Goal: Task Accomplishment & Management: Use online tool/utility

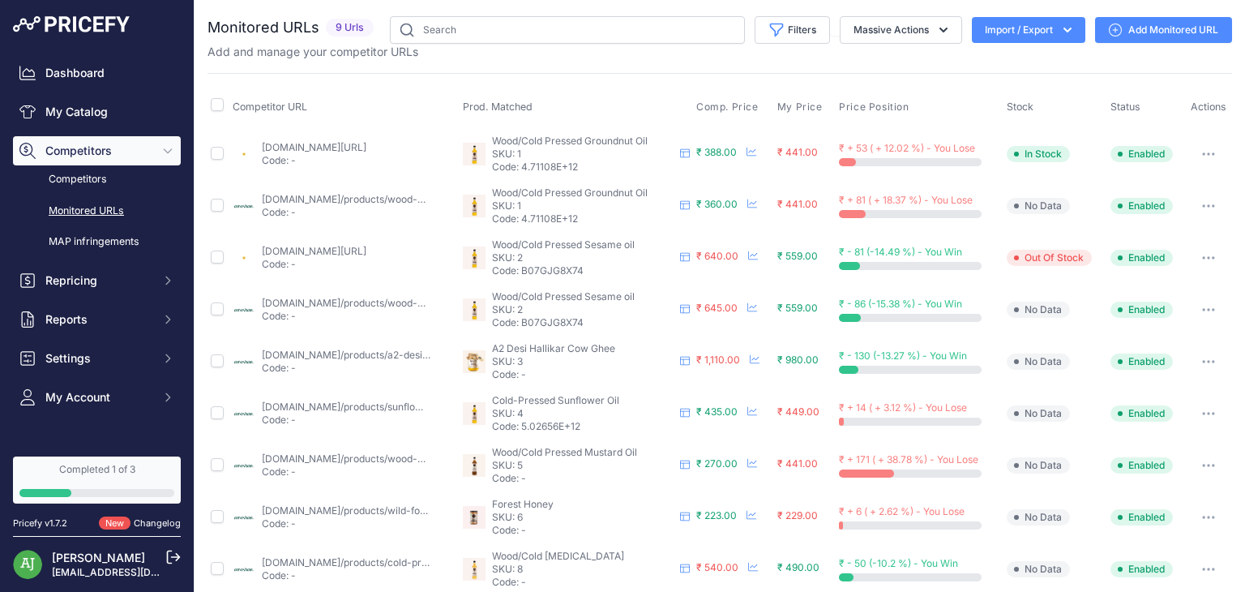
click at [1195, 23] on link "Add Monitored URL" at bounding box center [1163, 30] width 137 height 26
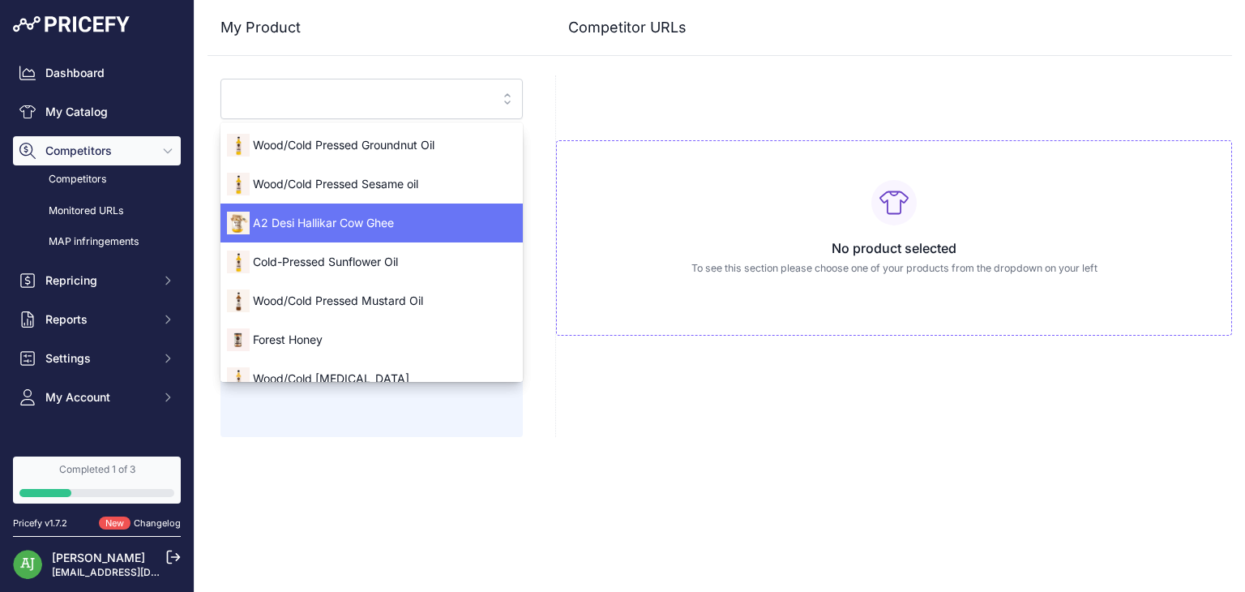
click at [450, 215] on span "A2 Desi Hallikar Cow Ghee" at bounding box center [371, 223] width 302 height 16
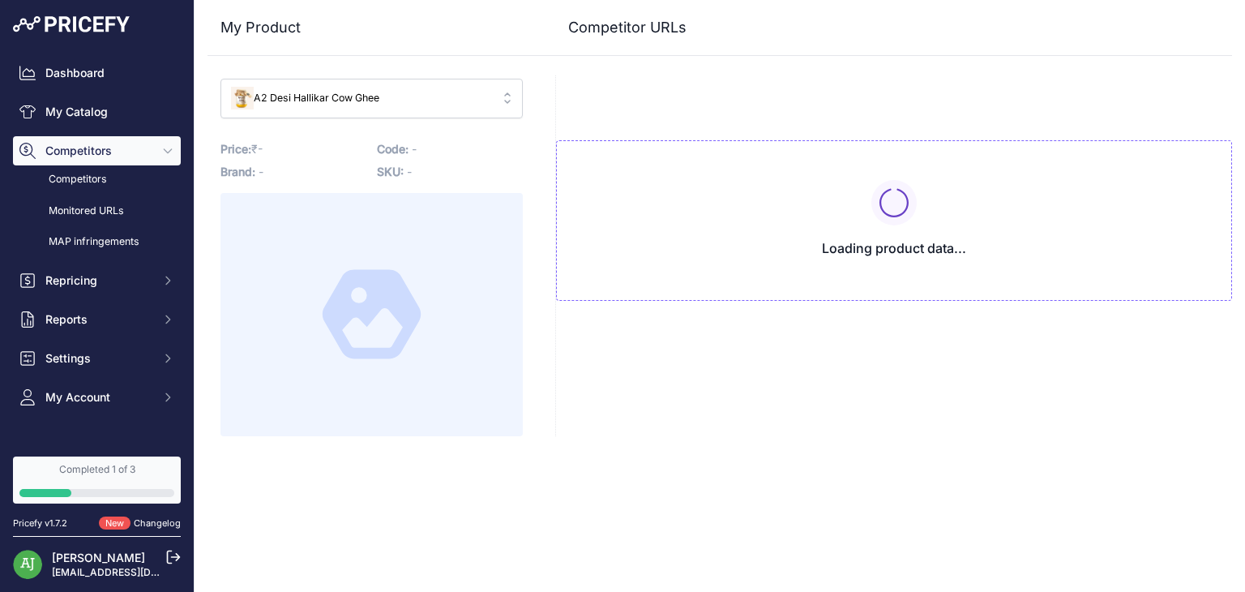
type input "[DOMAIN_NAME]/products/a2-desi-ghee?variant=32459662557262&prirule_jdsnikfkfjsd…"
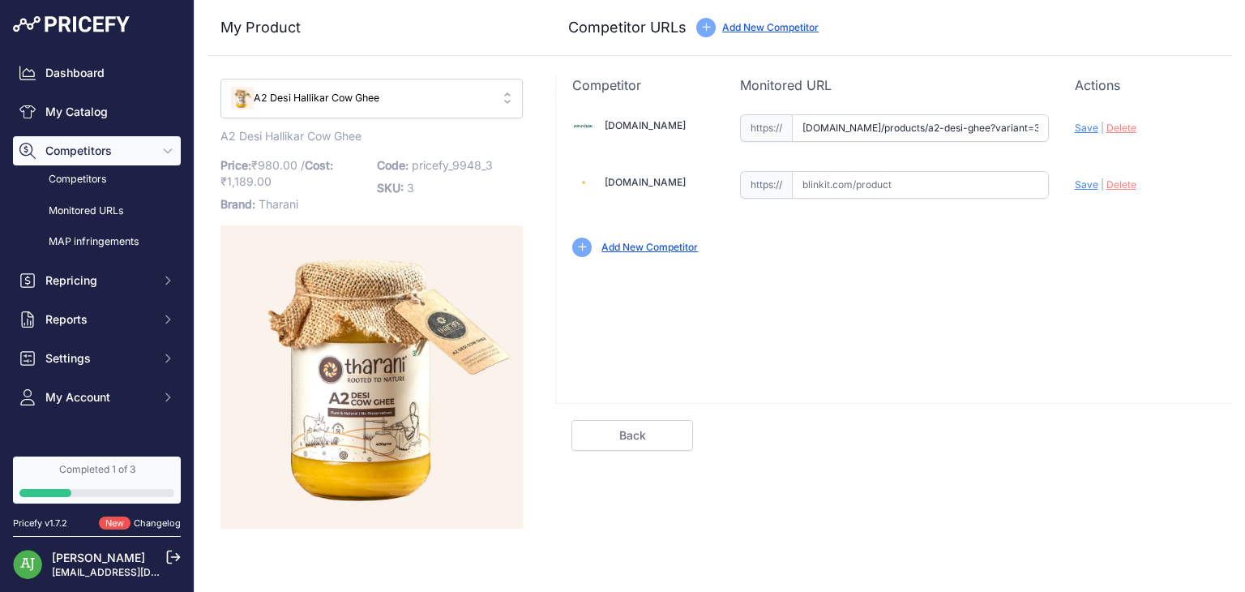
click at [837, 183] on input "text" at bounding box center [920, 185] width 257 height 28
paste input "https://blinkit.com/prn/anveshan-desi-cow-a2-ghee-bilona-churned/prid/475108"
click at [1079, 184] on span "Save" at bounding box center [1087, 184] width 24 height 12
type input "https://blinkit.com/prn/anveshan-desi-cow-a2-ghee-bilona-churned/prid/475108?pr…"
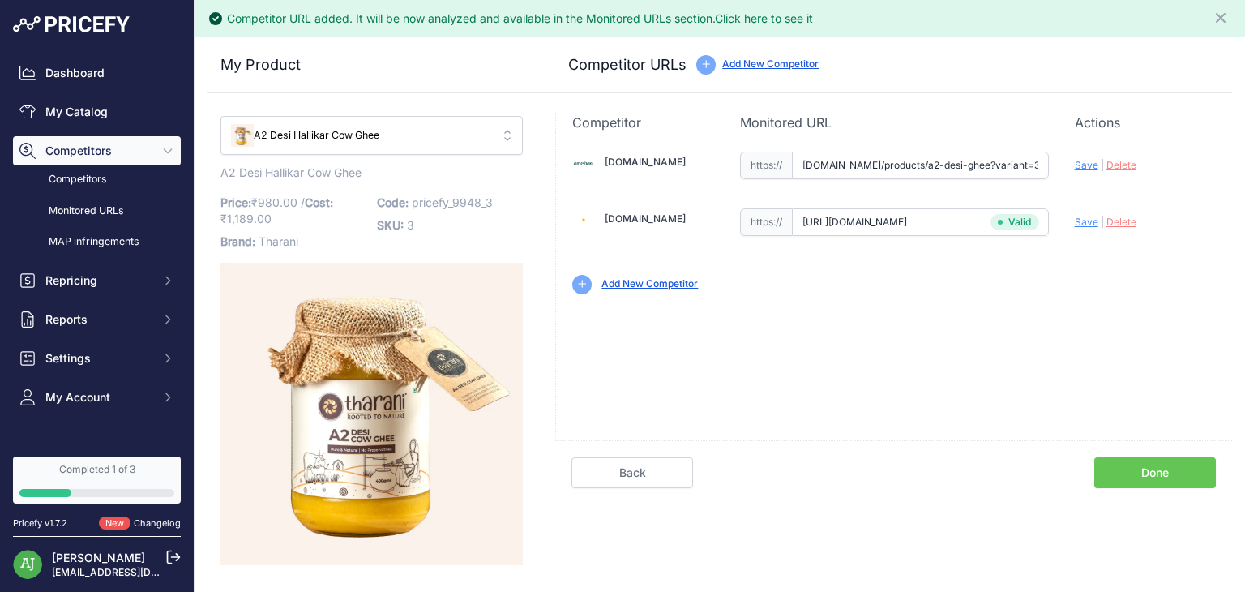
click at [1117, 464] on link "Done" at bounding box center [1155, 472] width 122 height 31
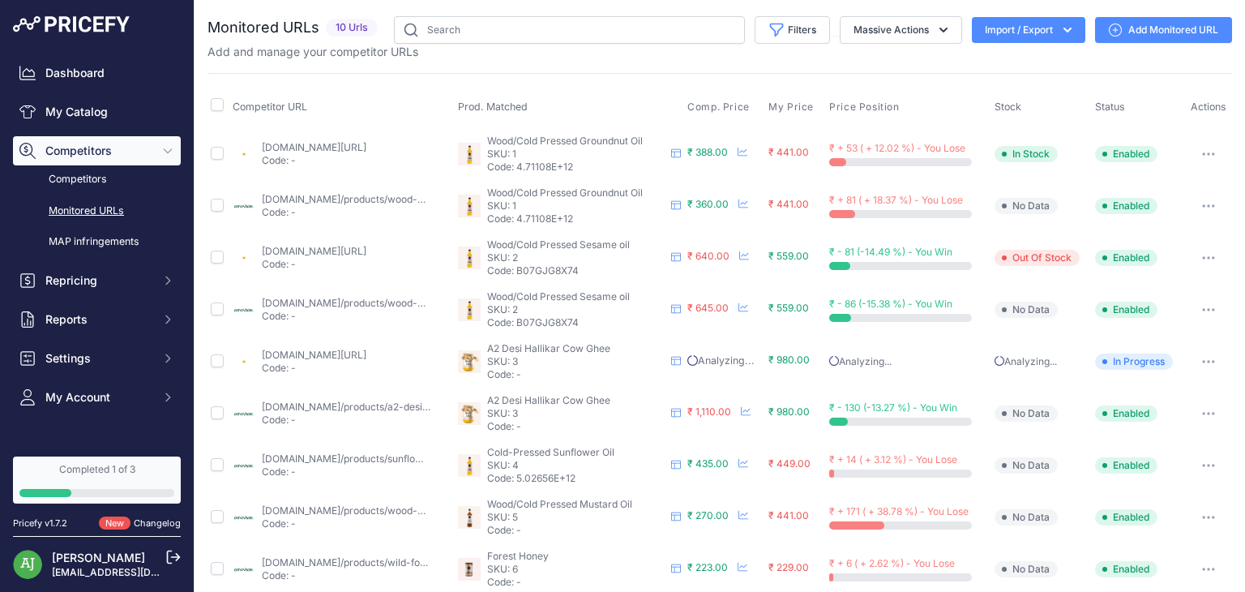
click at [1109, 33] on icon at bounding box center [1115, 30] width 13 height 13
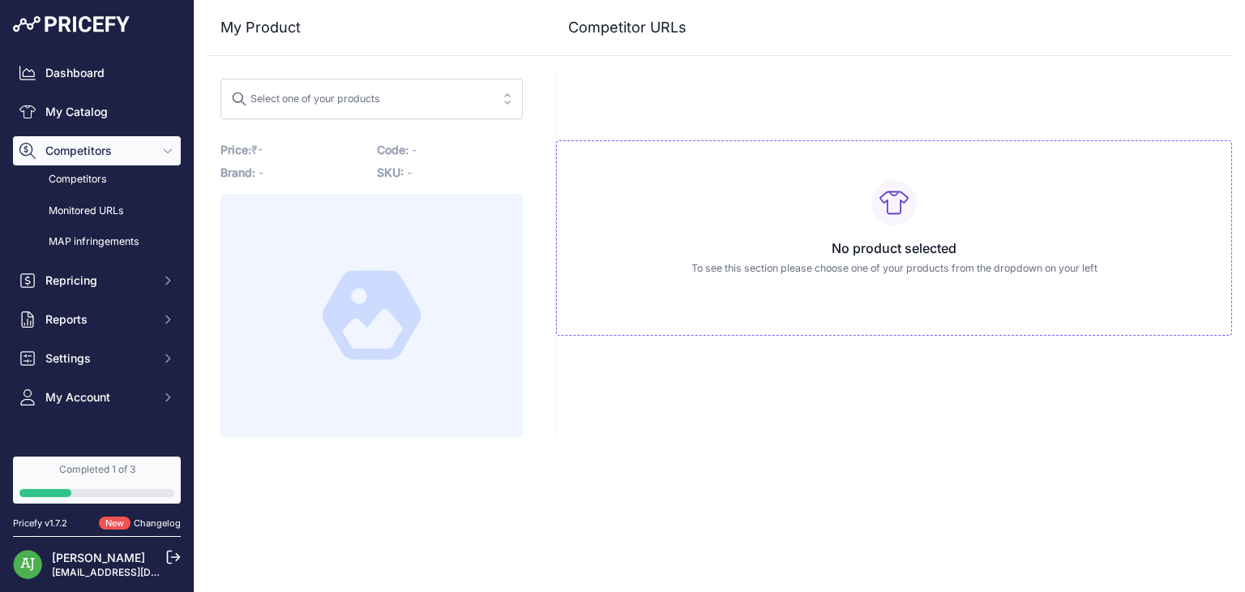
click at [454, 97] on span "Select one of your products" at bounding box center [360, 99] width 259 height 26
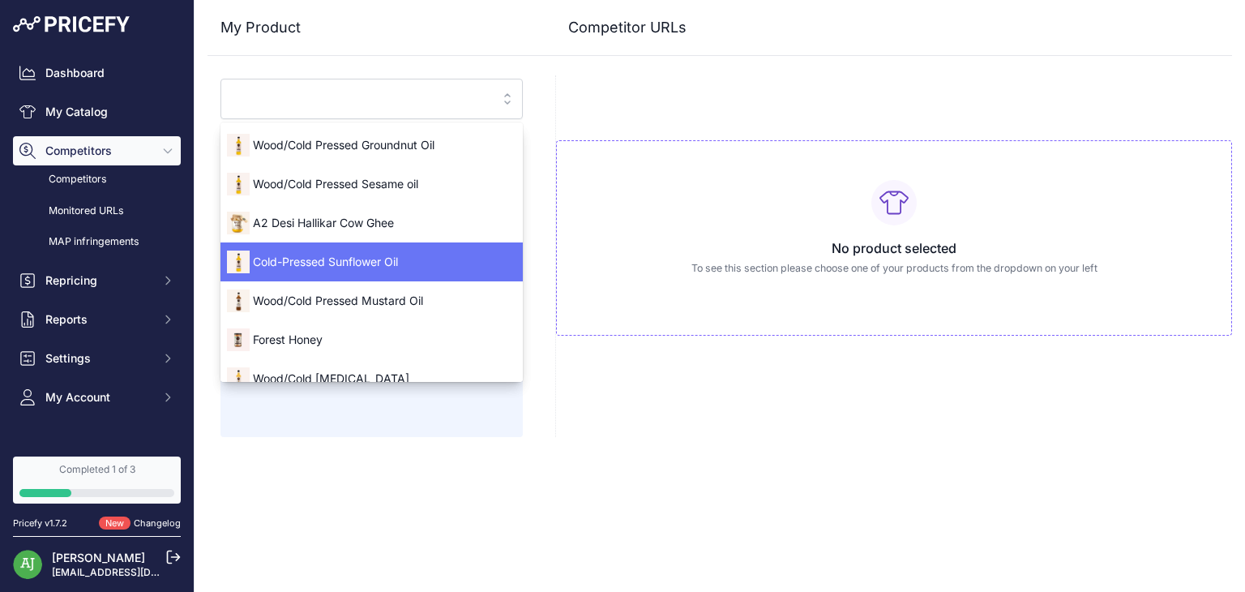
click at [402, 254] on span "Cold-Pressed Sunflower Oil" at bounding box center [371, 262] width 302 height 16
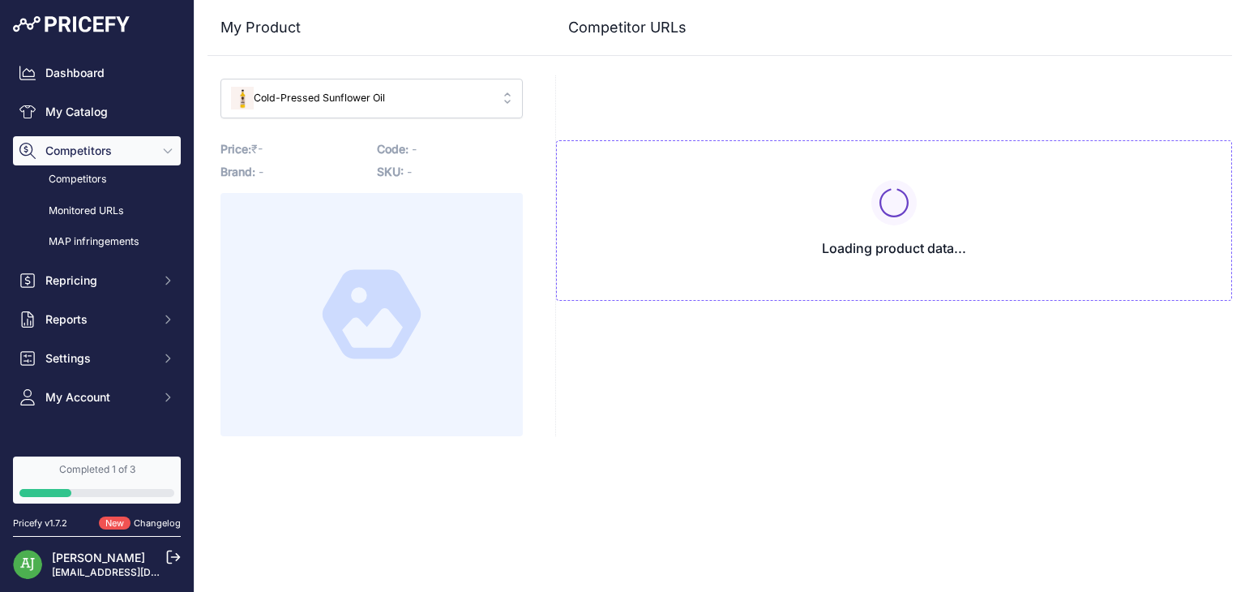
type input "[DOMAIN_NAME]/products/sunflower-oil?variant=43150198735040&prirule_jdsnikfkfjs…"
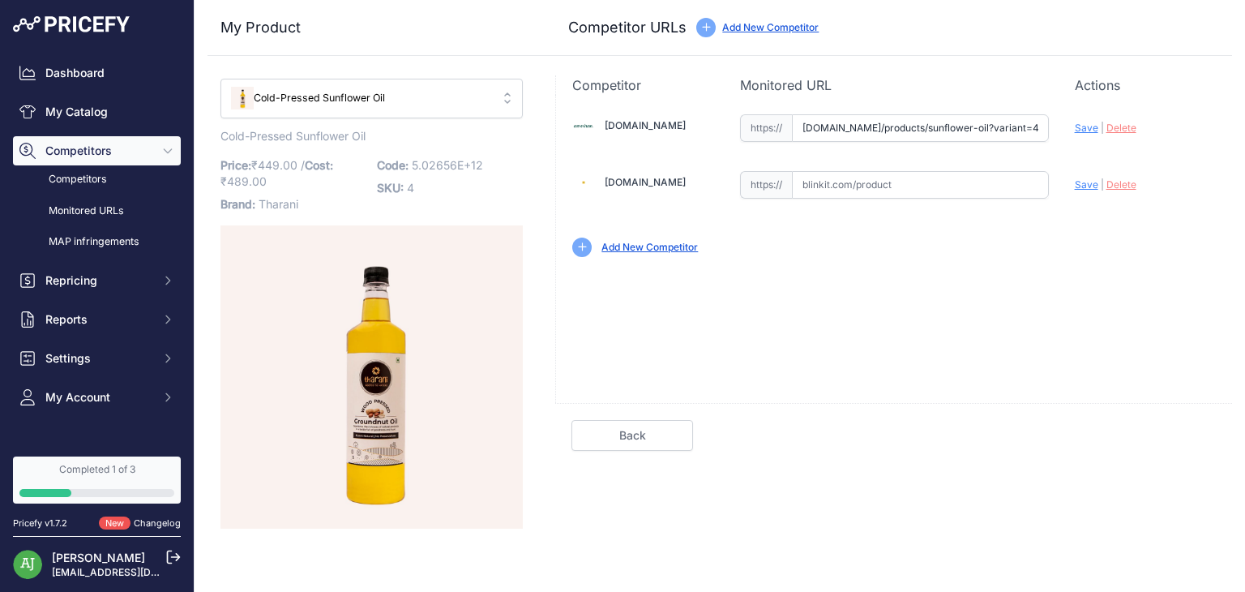
click at [835, 184] on input "text" at bounding box center [920, 185] width 257 height 28
paste input "[URL][DOMAIN_NAME]"
click at [1086, 186] on span "Save" at bounding box center [1087, 184] width 24 height 12
type input "[URL][DOMAIN_NAME]"
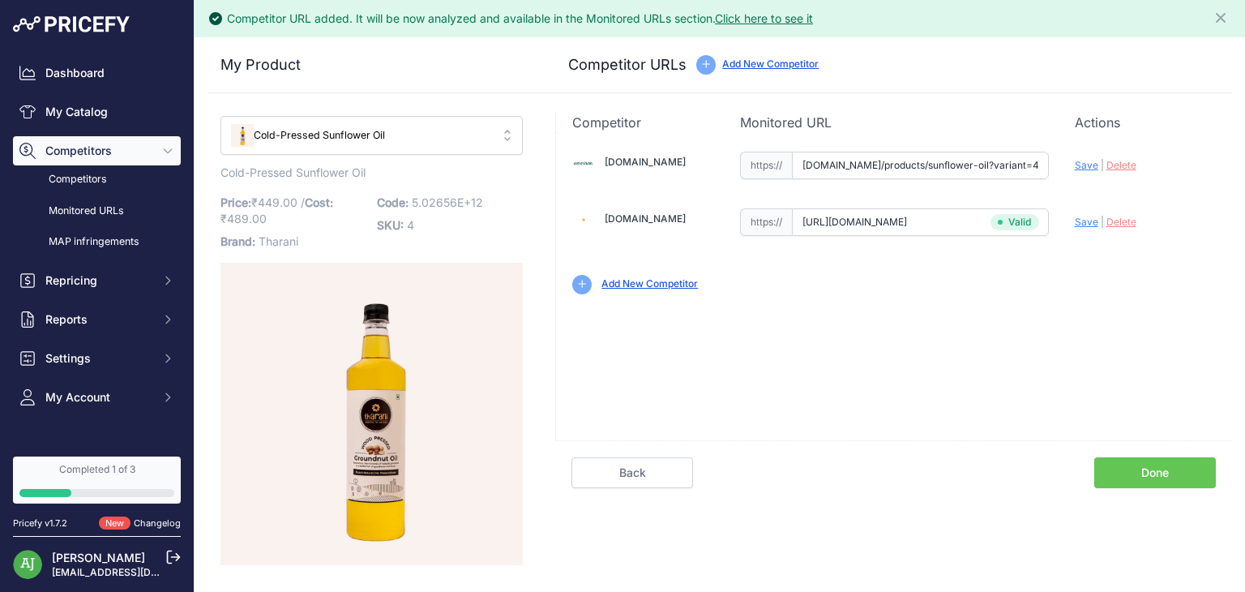
click at [1144, 474] on link "Done" at bounding box center [1155, 472] width 122 height 31
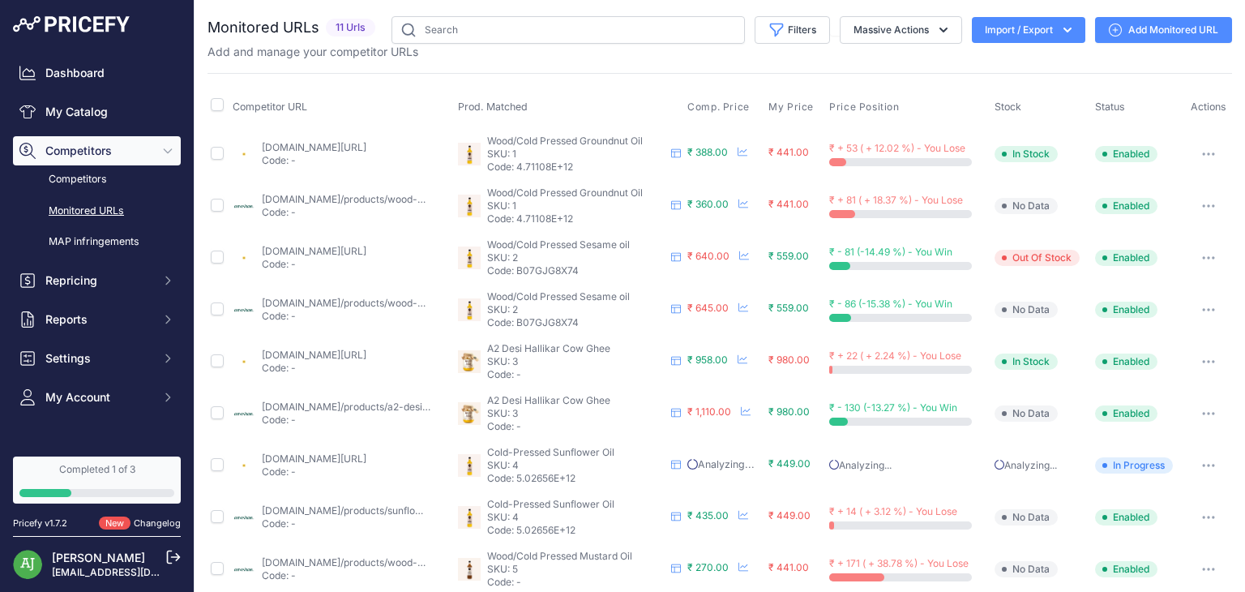
click at [1118, 31] on link "Add Monitored URL" at bounding box center [1163, 30] width 137 height 26
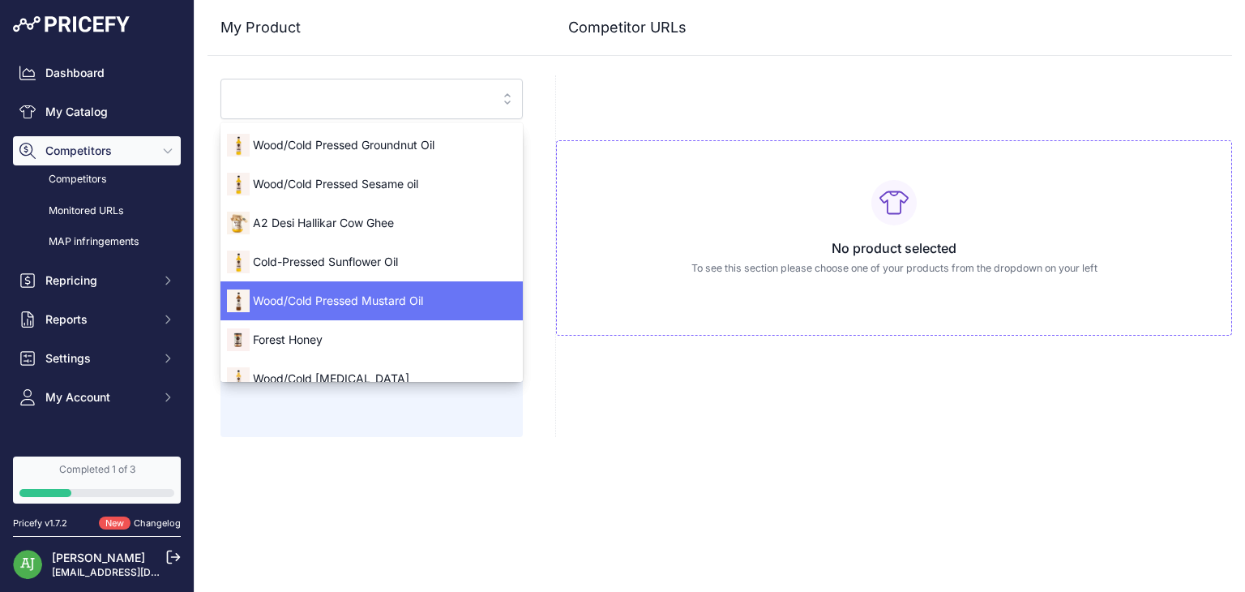
click at [401, 301] on span "Wood/Cold Pressed Mustard Oil" at bounding box center [371, 301] width 302 height 16
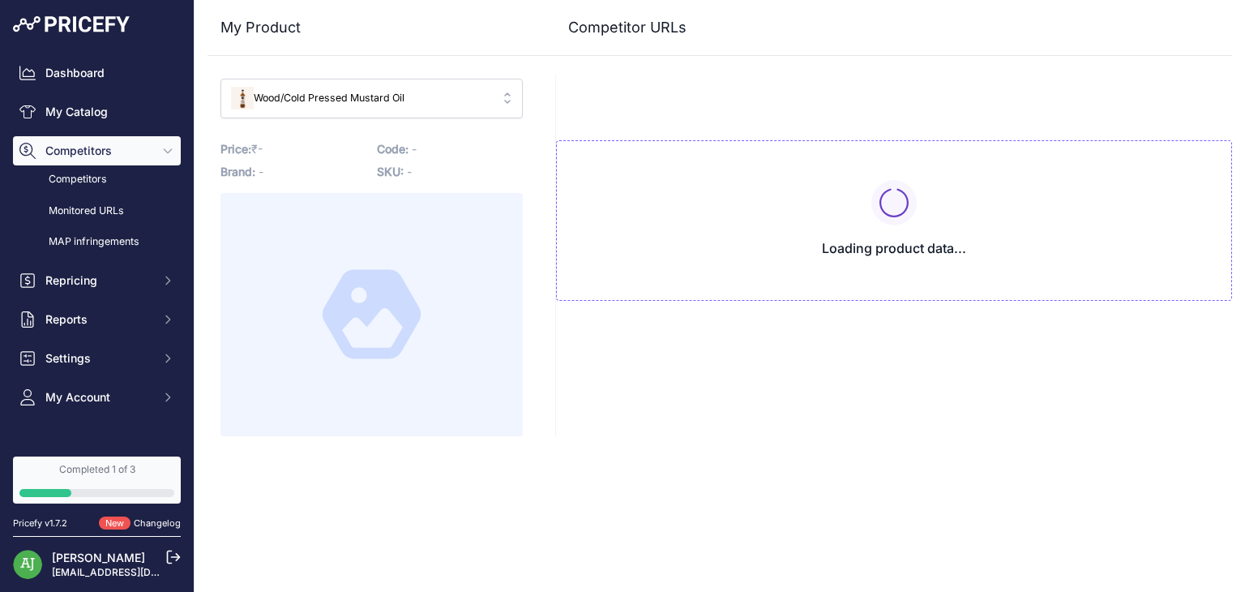
type input "[DOMAIN_NAME]/products/wood-pressed-mustard-oil?prirule_jdsnikfkfjsd=9948"
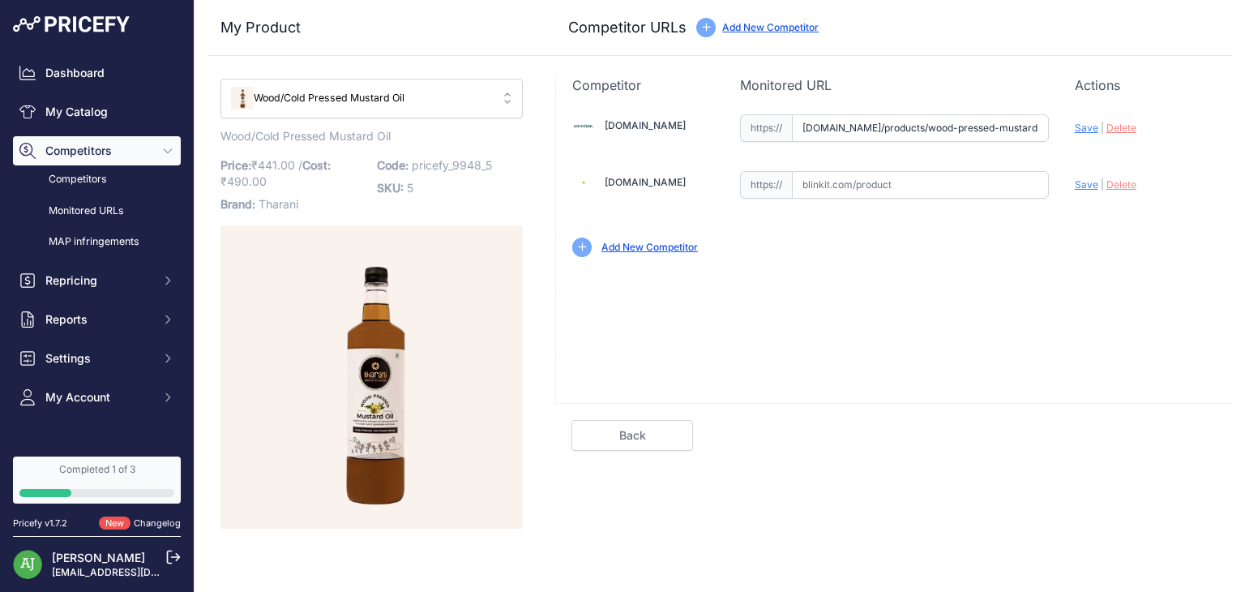
click at [840, 183] on input "text" at bounding box center [920, 185] width 257 height 28
paste input "https://blinkit.com/prn/anveshan-wood-cold-pressed-mustard-oil/prid/513172"
click at [1076, 186] on span "Save" at bounding box center [1087, 184] width 24 height 12
type input "[URL][DOMAIN_NAME]"
click at [1146, 435] on link "Done" at bounding box center [1155, 435] width 122 height 31
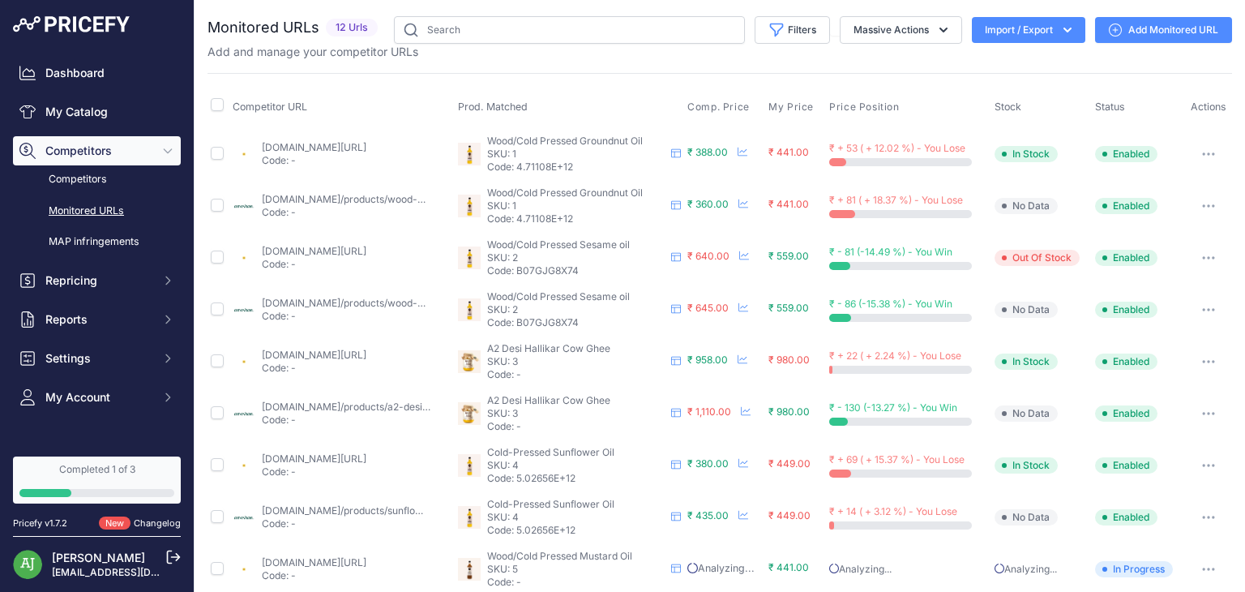
click at [1169, 36] on link "Add Monitored URL" at bounding box center [1163, 30] width 137 height 26
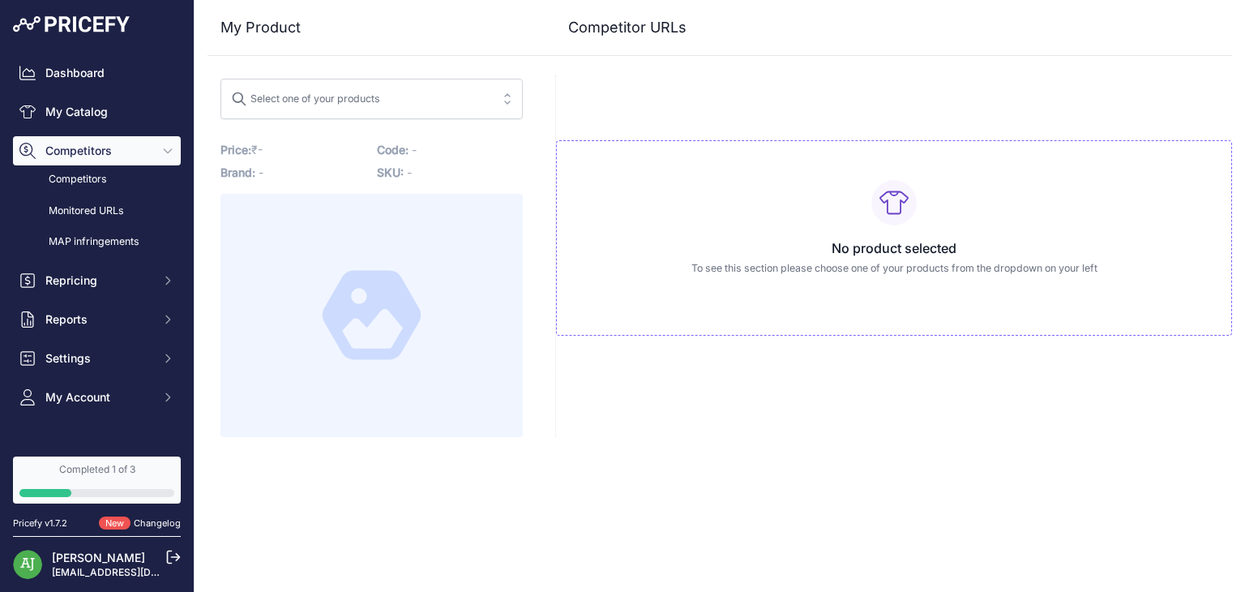
click at [487, 102] on span "Select one of your products" at bounding box center [360, 99] width 259 height 26
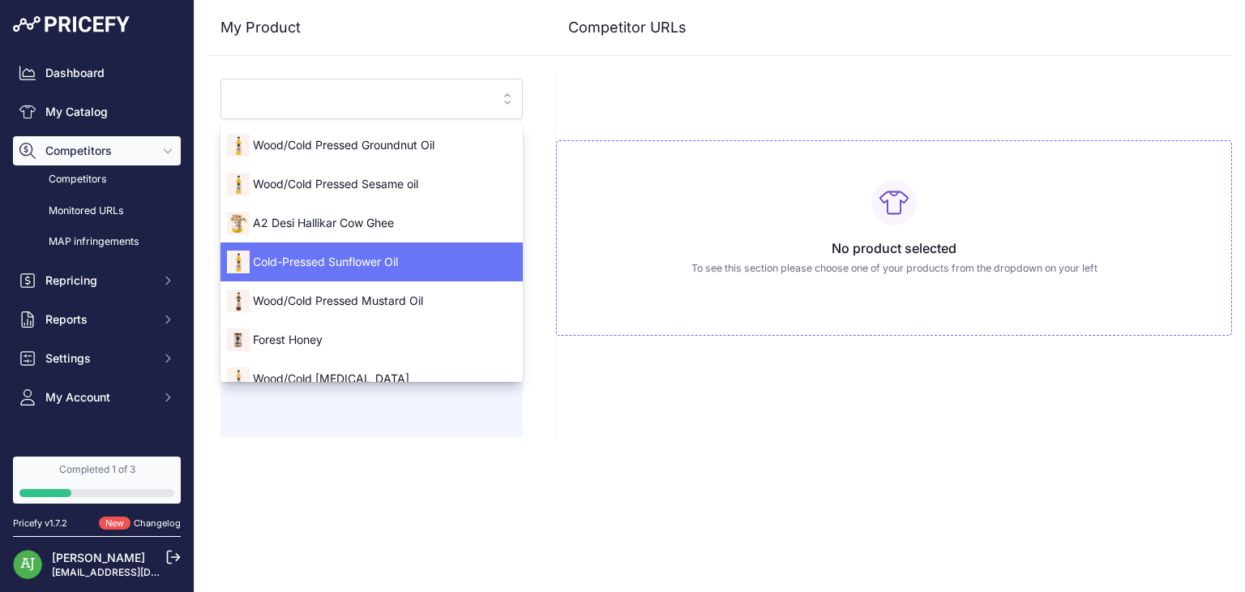
scroll to position [19, 0]
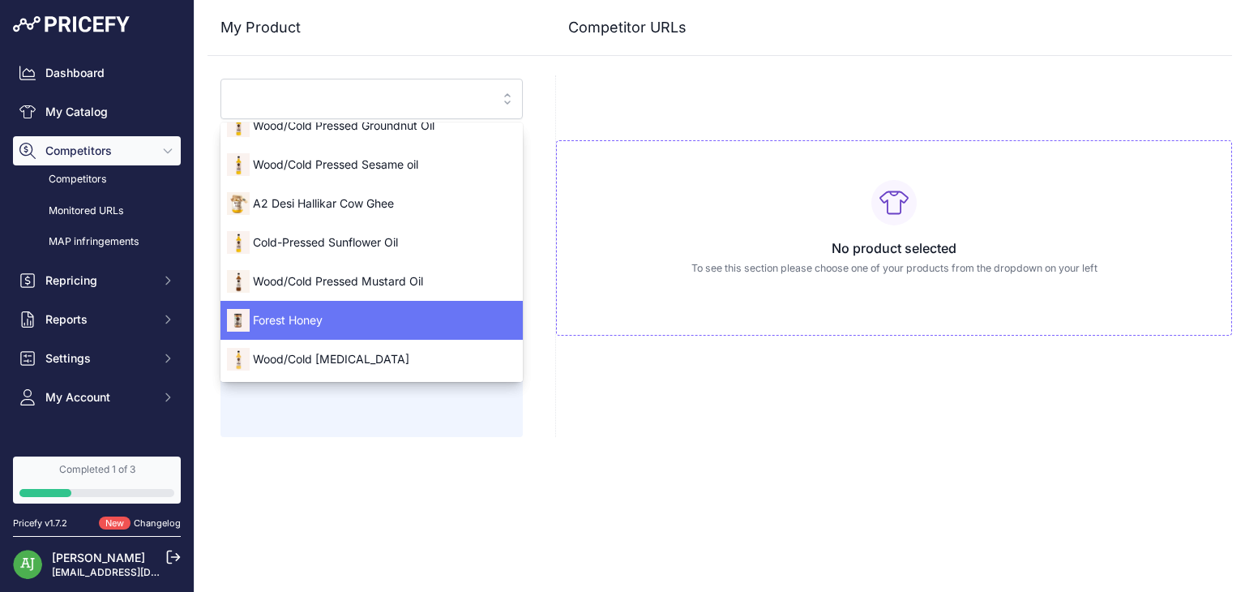
click at [376, 325] on span "Forest Honey" at bounding box center [371, 320] width 302 height 16
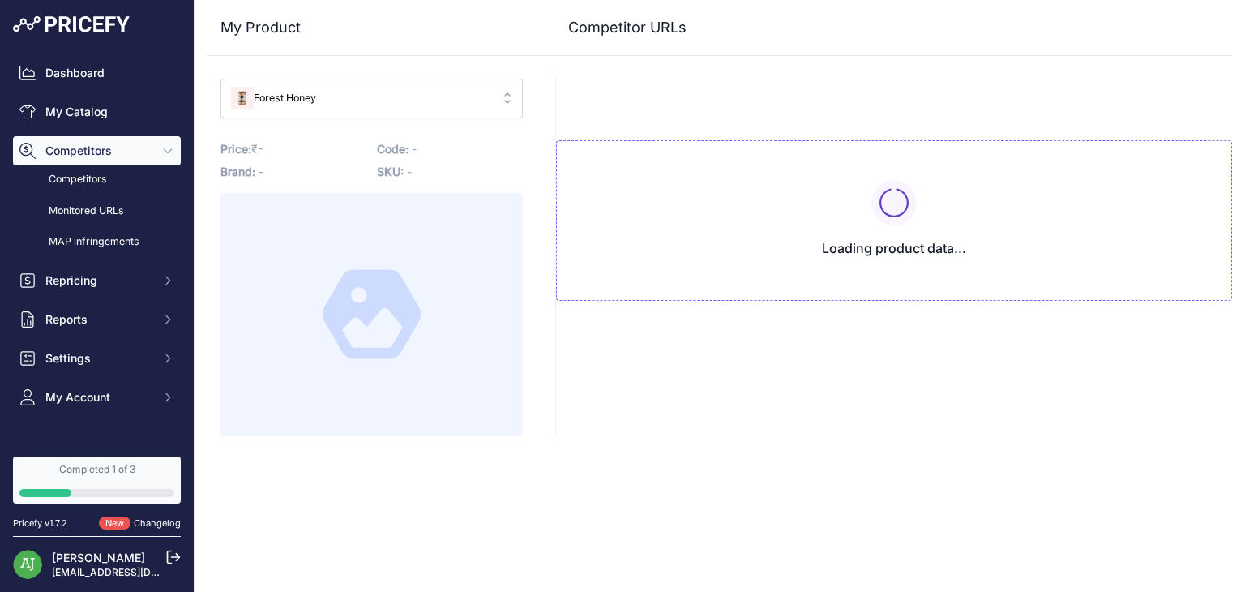
scroll to position [0, 0]
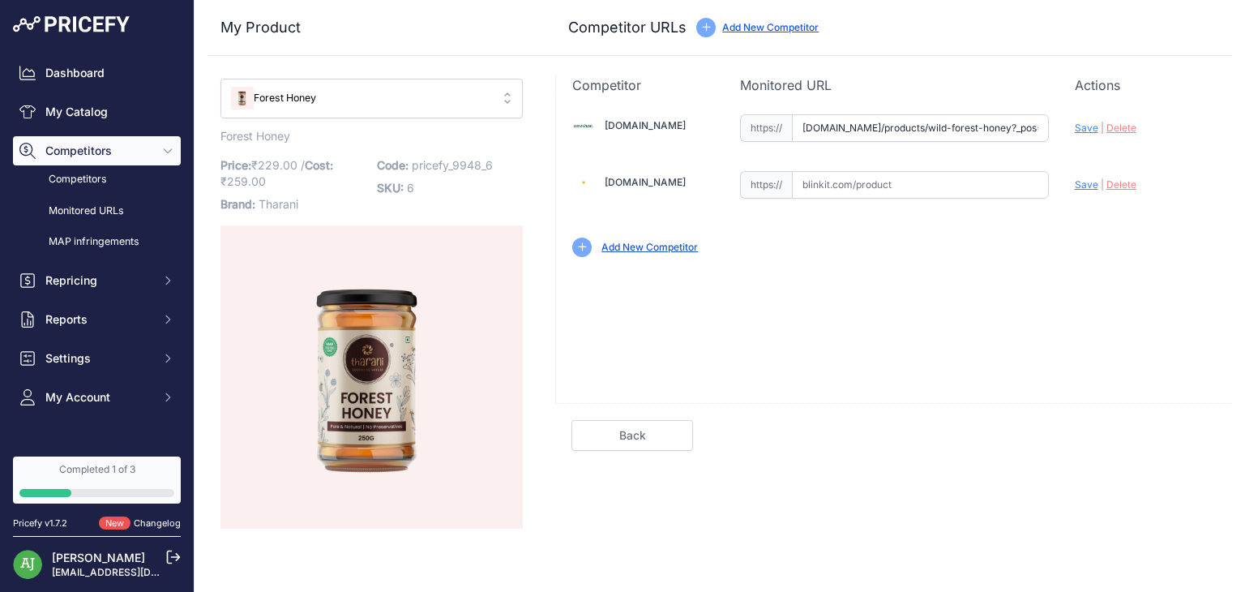
type input "[DOMAIN_NAME]/products/wild-forest-honey?_pos=1&_psq=honey&_ss=e&_v=1.0&prirule…"
click at [851, 185] on input "text" at bounding box center [920, 185] width 257 height 28
paste input "https://blinkit.com/prn/anveshan-raw-wild-forest-honey/prid/513171"
click at [1084, 183] on span "Save" at bounding box center [1087, 184] width 24 height 12
type input "[URL][DOMAIN_NAME]"
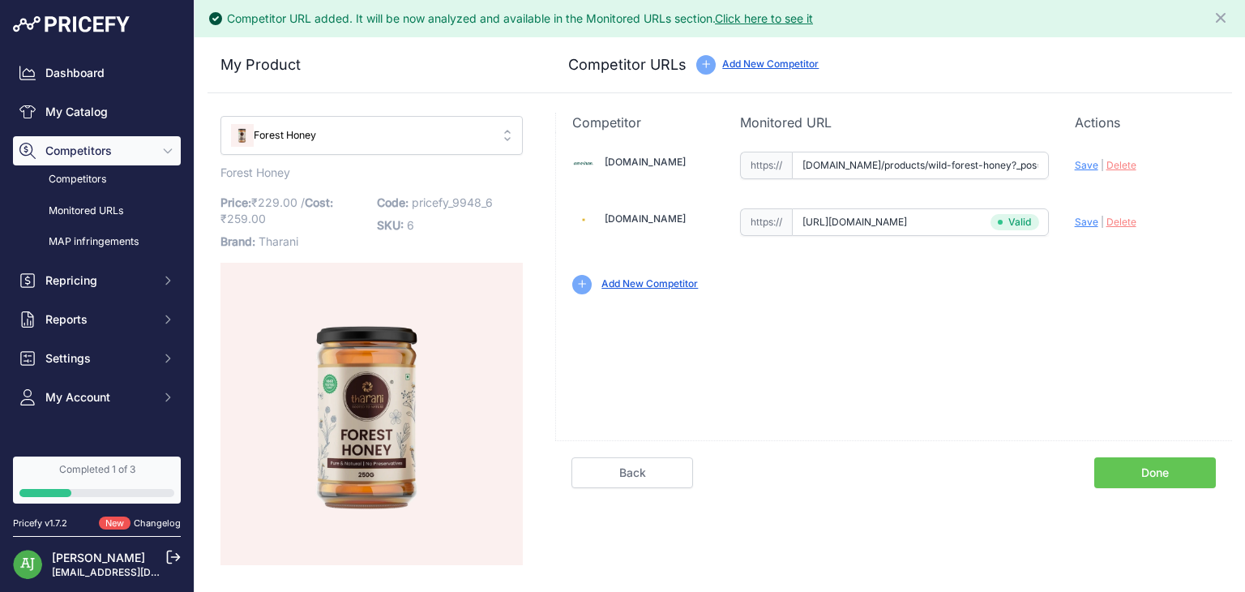
click at [1160, 472] on link "Done" at bounding box center [1155, 472] width 122 height 31
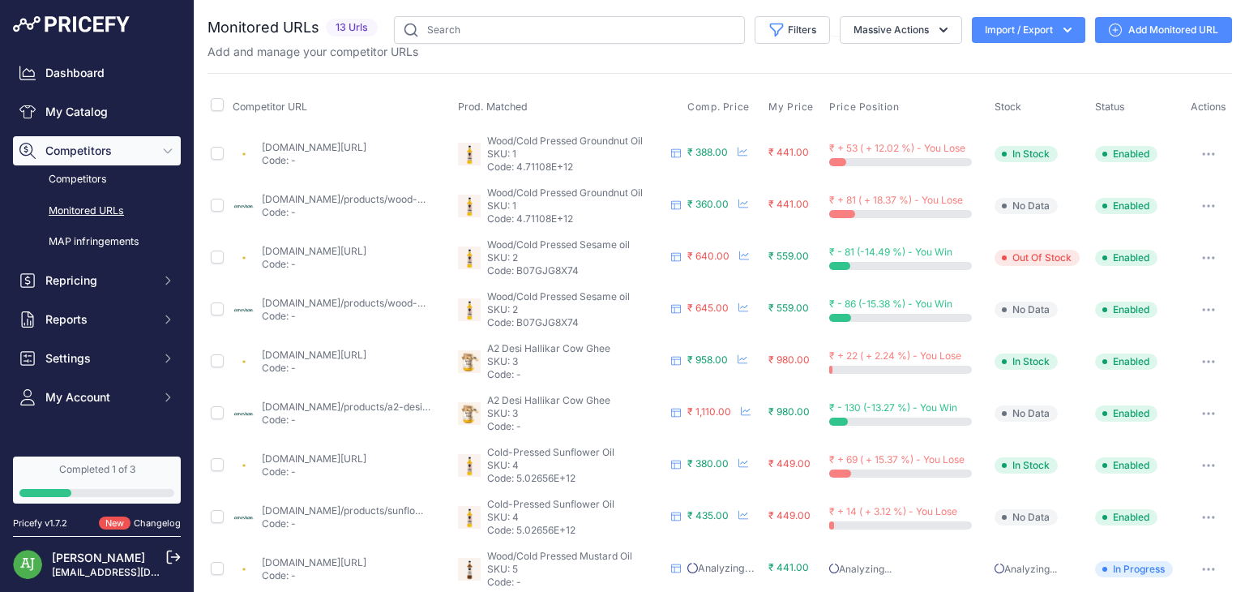
click at [1121, 28] on link "Add Monitored URL" at bounding box center [1163, 30] width 137 height 26
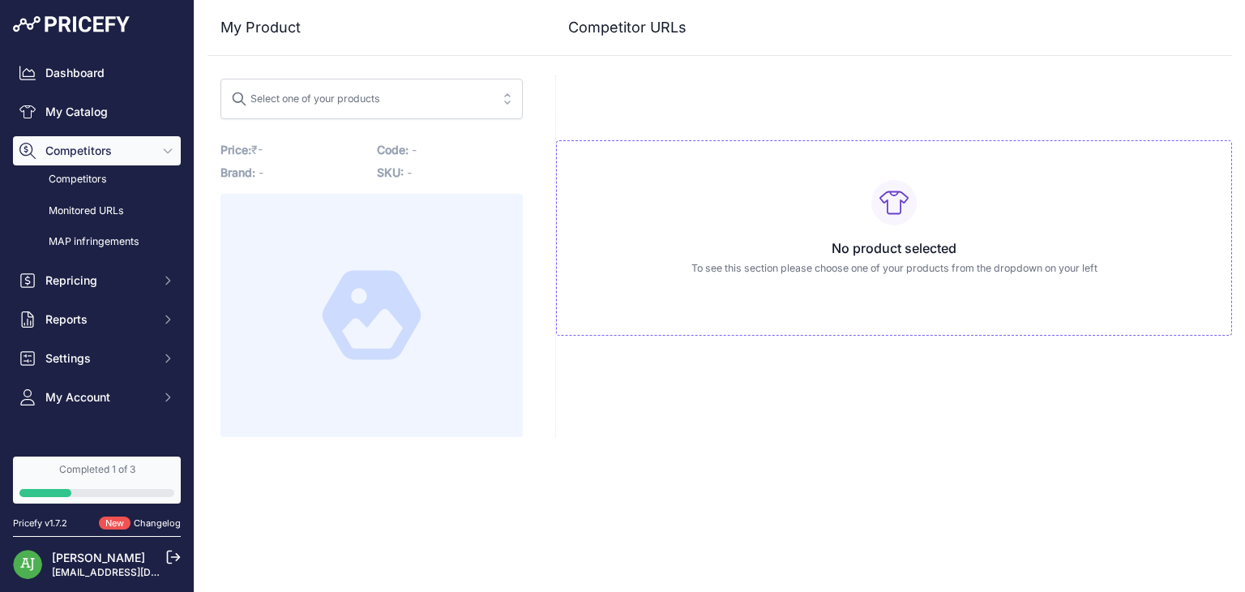
click at [389, 101] on span "Select one of your products" at bounding box center [360, 99] width 259 height 26
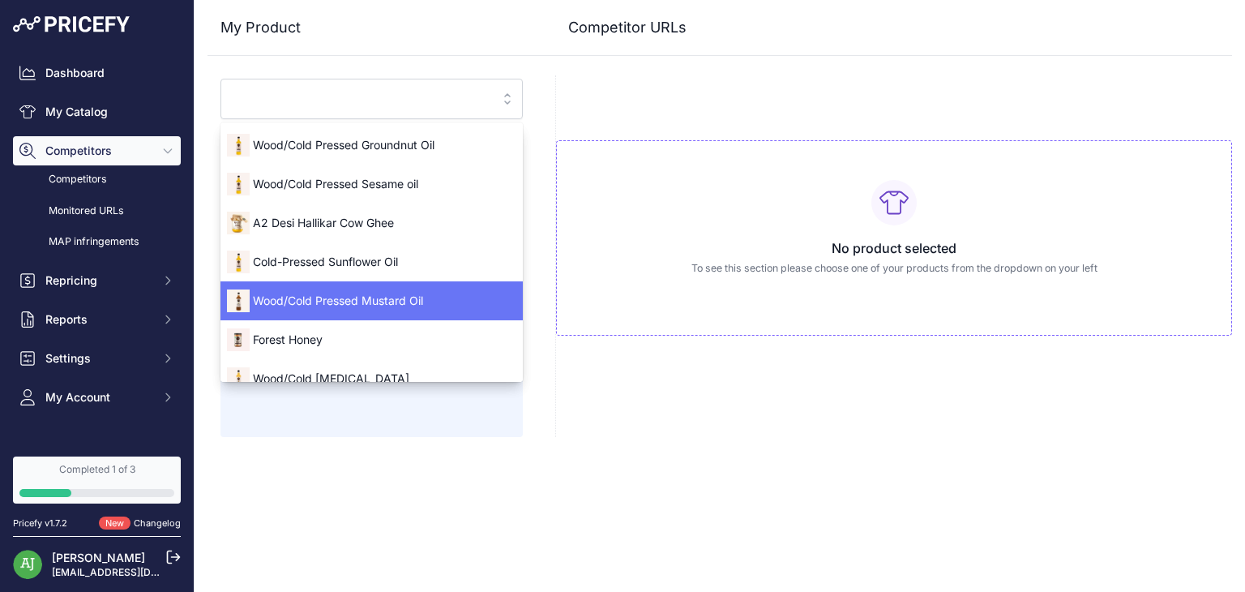
scroll to position [19, 0]
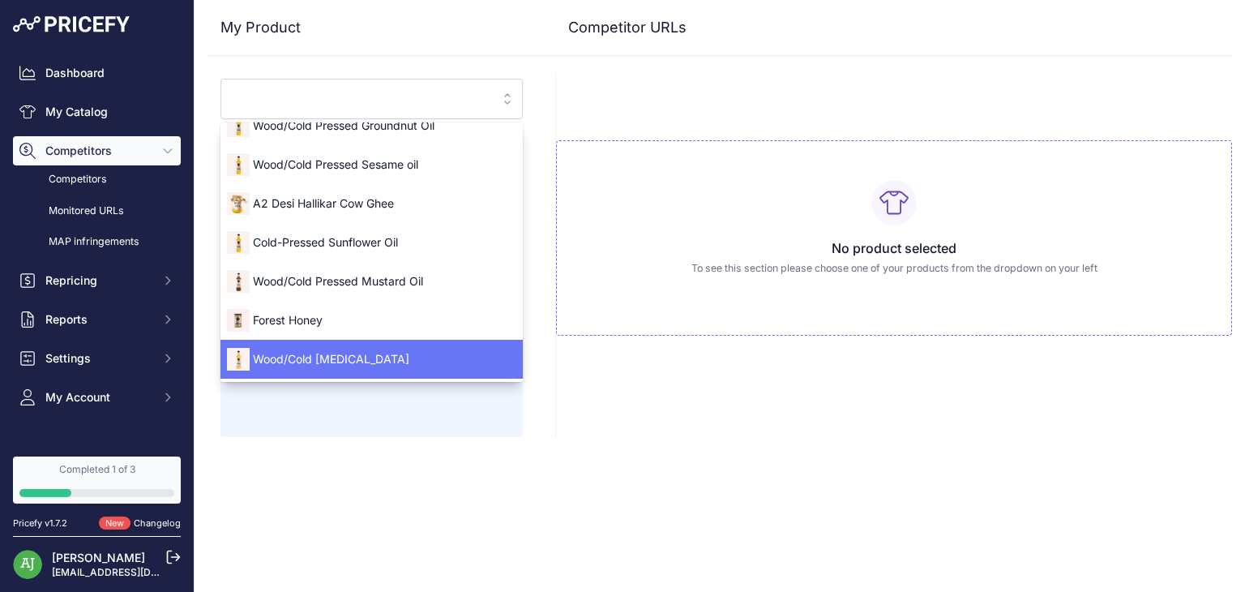
click at [387, 361] on span "Wood/Cold [MEDICAL_DATA]" at bounding box center [371, 359] width 302 height 16
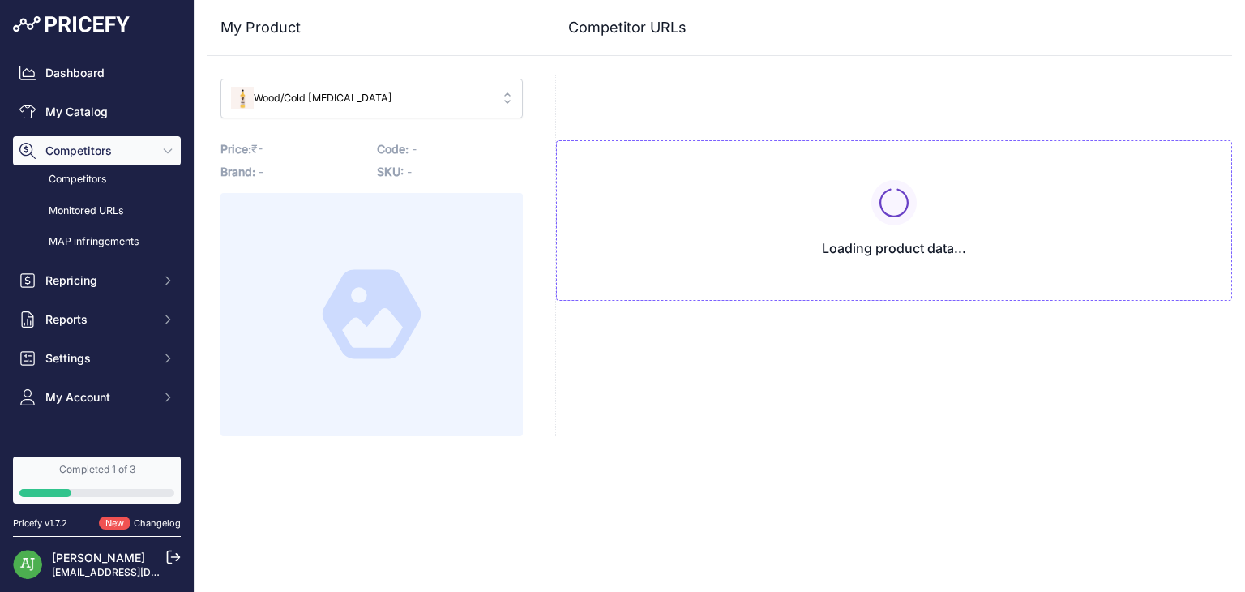
scroll to position [0, 0]
type input "www.anveshan.farm/products/cold-pressed-safflower-oil?prirule_jdsnikfkfjsd=9948"
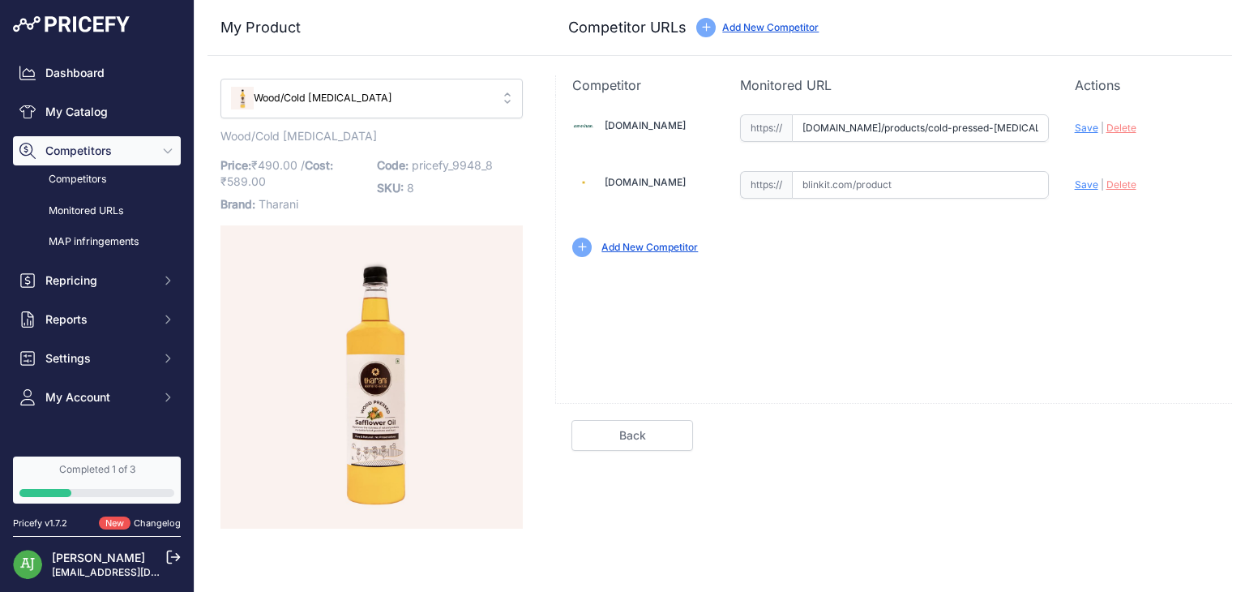
click at [643, 431] on link "Back" at bounding box center [632, 435] width 122 height 31
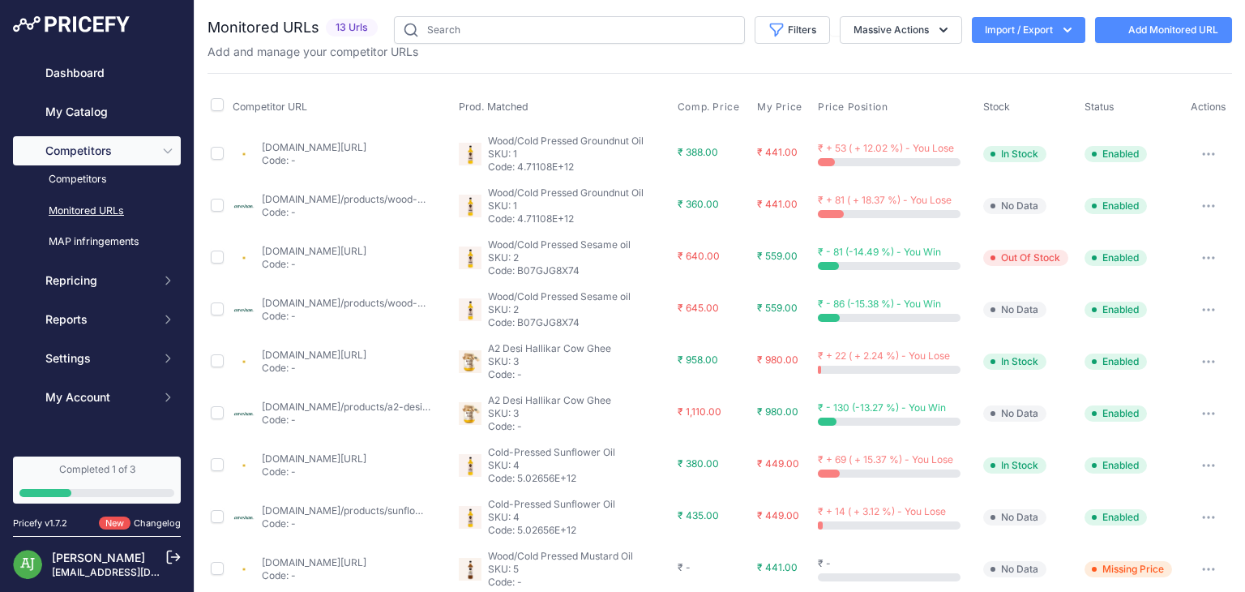
click at [137, 148] on span "Competitors" at bounding box center [98, 151] width 106 height 16
click at [120, 160] on button "Competitors" at bounding box center [97, 150] width 168 height 29
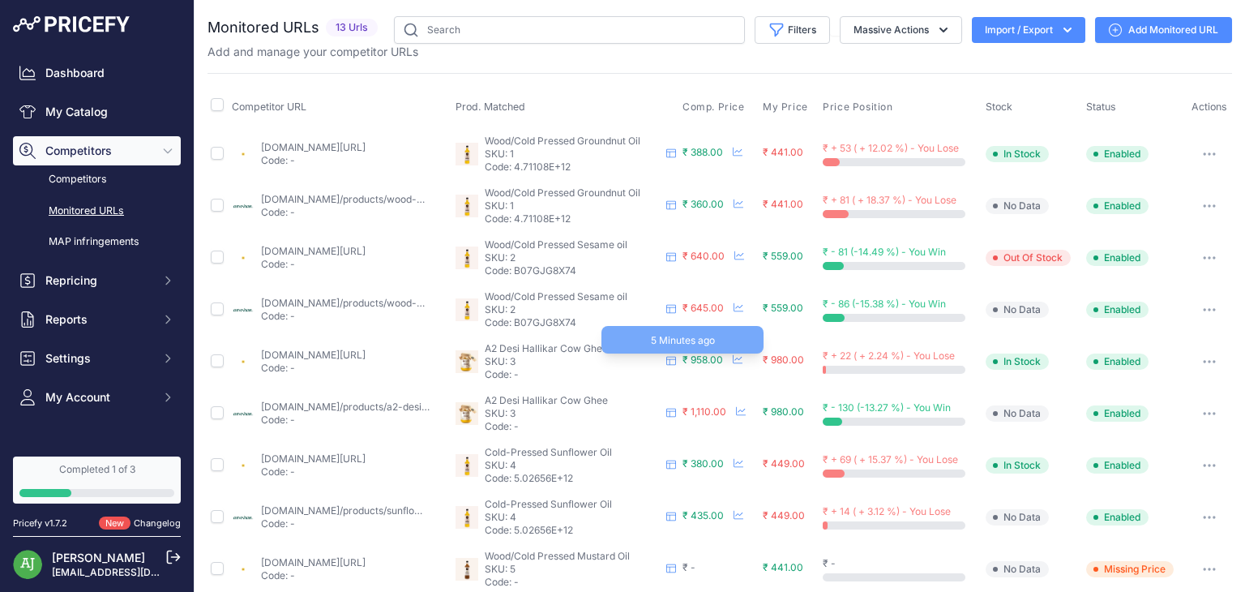
scroll to position [225, 0]
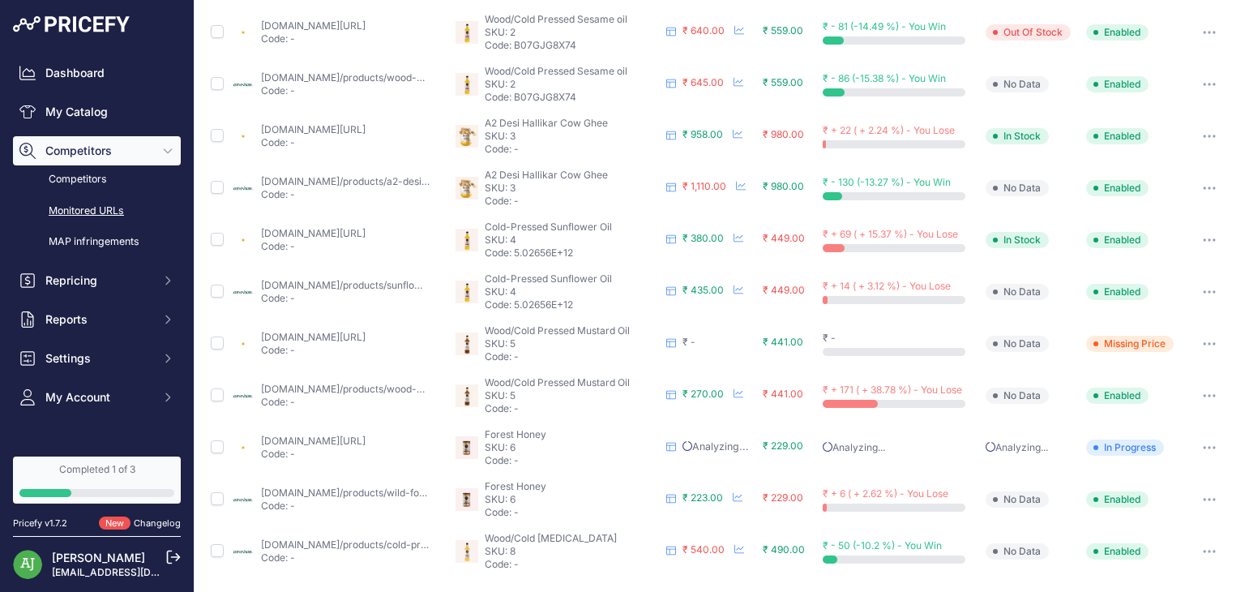
click at [720, 331] on td "₹ -" at bounding box center [719, 344] width 80 height 52
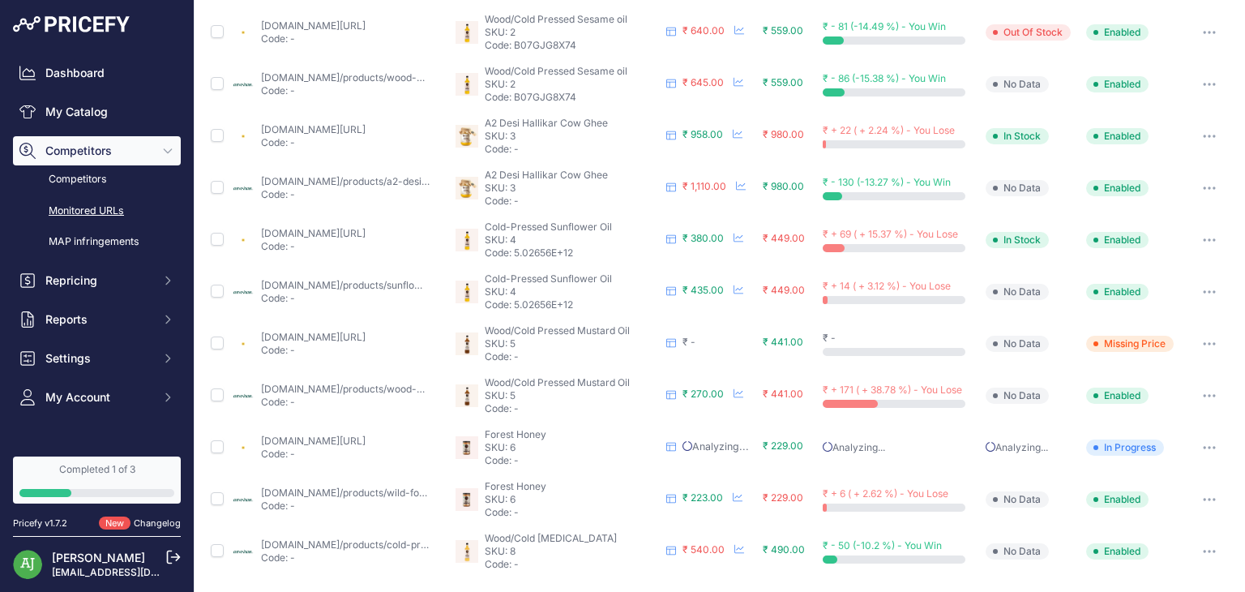
click at [720, 331] on td "₹ -" at bounding box center [719, 344] width 80 height 52
click at [668, 341] on icon at bounding box center [671, 343] width 10 height 10
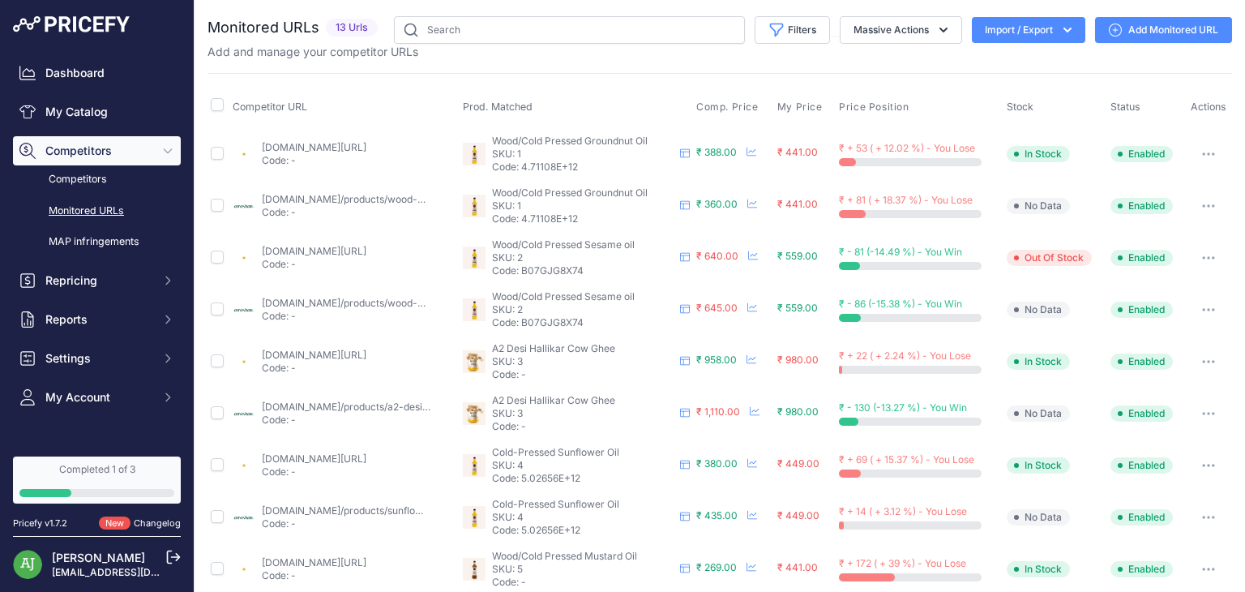
scroll to position [225, 0]
